Goal: Information Seeking & Learning: Learn about a topic

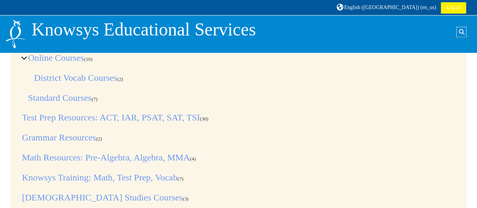
scroll to position [60, 0]
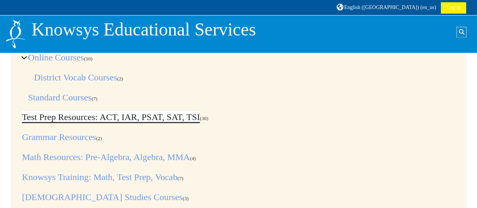
click at [190, 115] on link "Test Prep Resources: ACT, IAR, PSAT, SAT, TSI" at bounding box center [111, 117] width 178 height 10
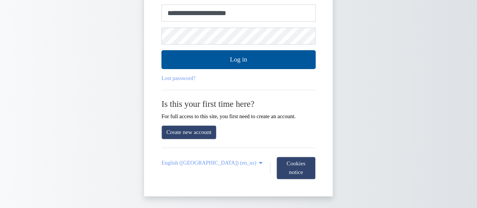
scroll to position [24, 0]
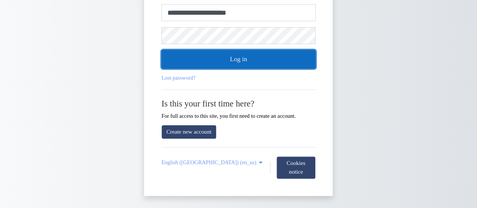
click at [186, 66] on button "Log in" at bounding box center [239, 59] width 154 height 19
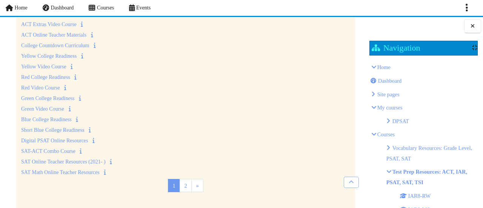
scroll to position [172, 0]
click at [82, 139] on link "Digital PSAT Online Resources" at bounding box center [54, 142] width 67 height 6
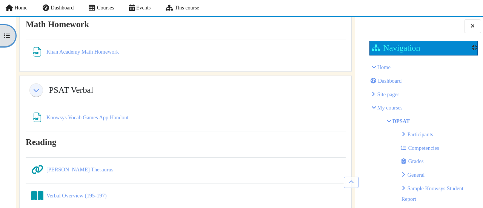
scroll to position [1178, 0]
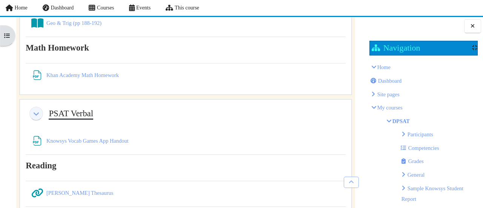
click at [54, 108] on link "PSAT Verbal" at bounding box center [71, 113] width 45 height 10
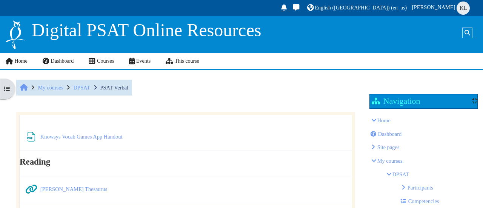
scroll to position [556, 0]
